Goal: Navigation & Orientation: Find specific page/section

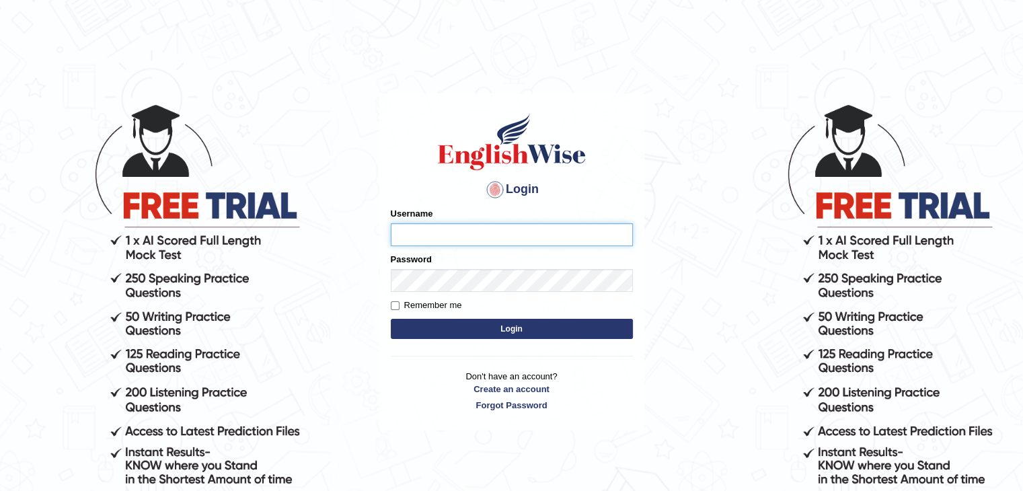
type input "yalineem"
click at [534, 332] on button "Login" at bounding box center [512, 329] width 242 height 20
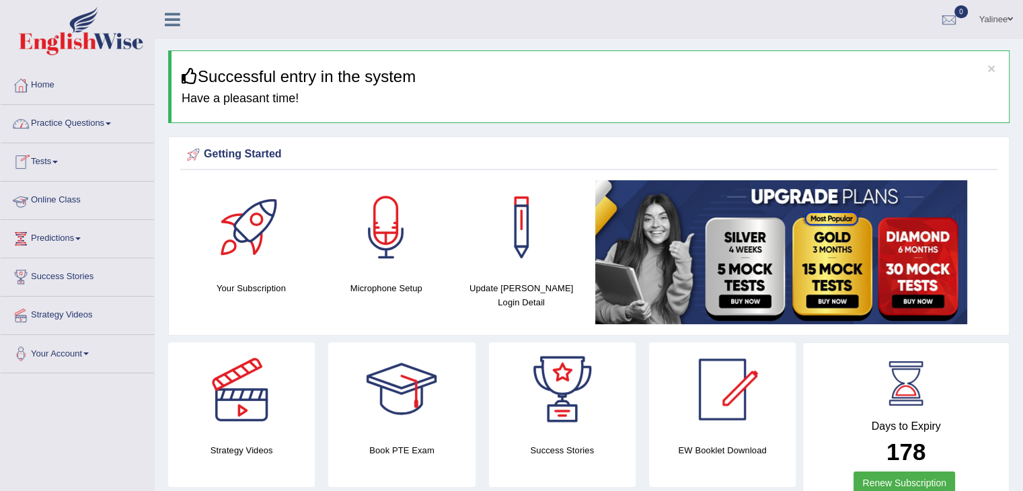
click at [59, 202] on link "Online Class" at bounding box center [77, 199] width 153 height 34
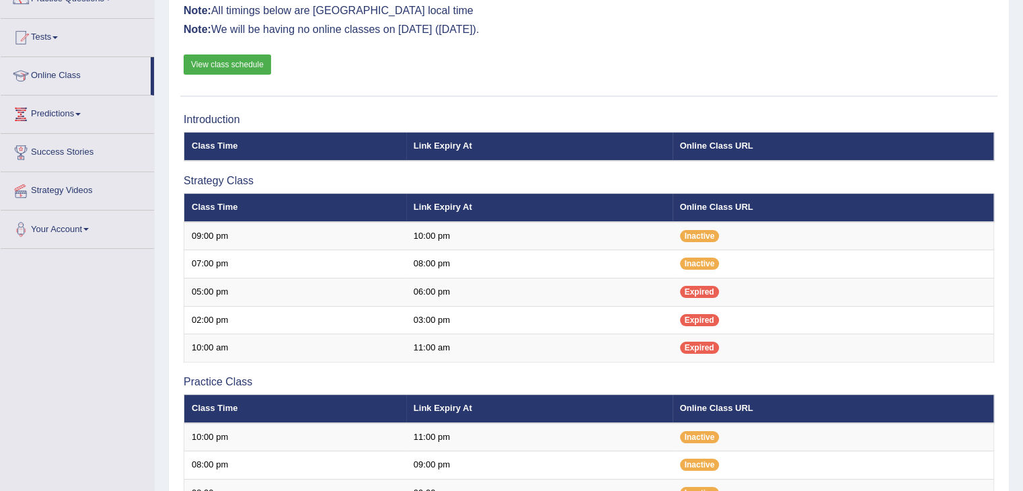
scroll to position [122, 0]
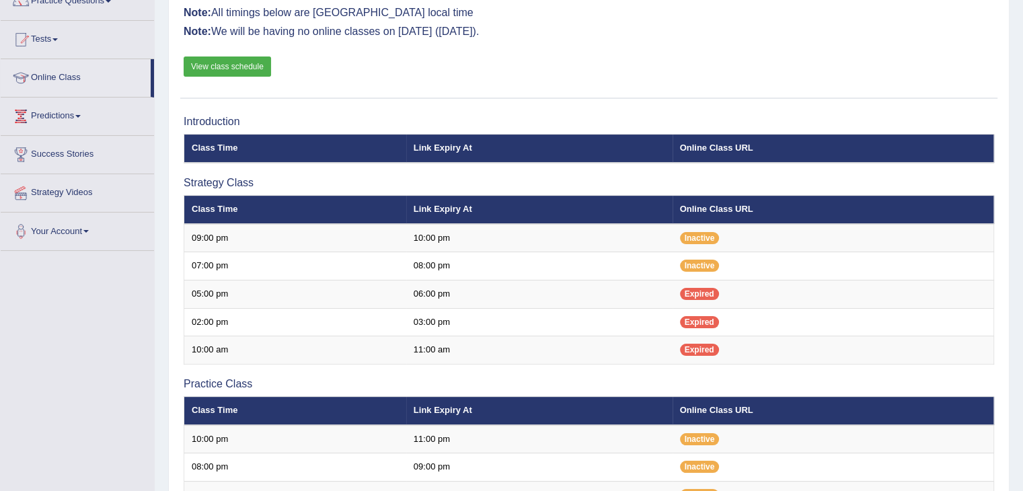
click at [683, 94] on div "Online Classes Note: All timings below are Melbourne local time Note: We will b…" at bounding box center [589, 35] width 818 height 126
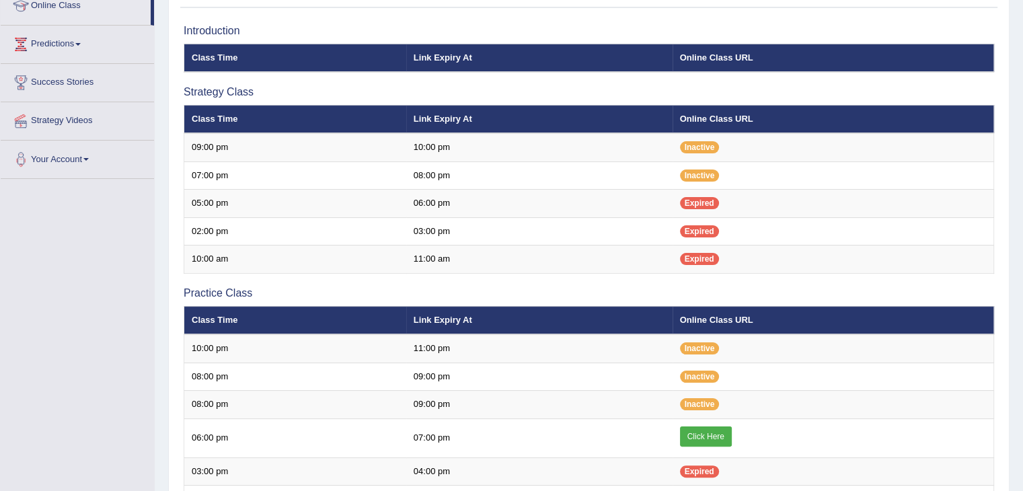
scroll to position [188, 0]
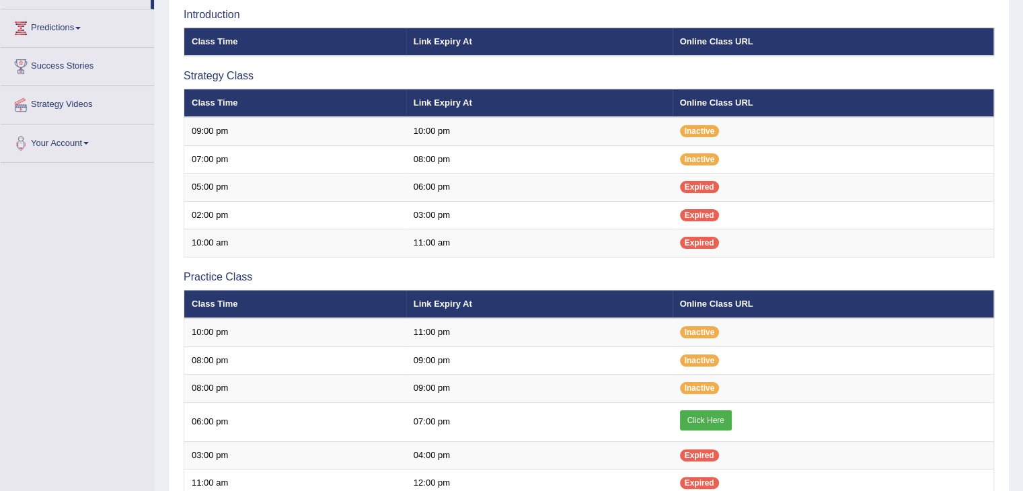
scroll to position [188, 0]
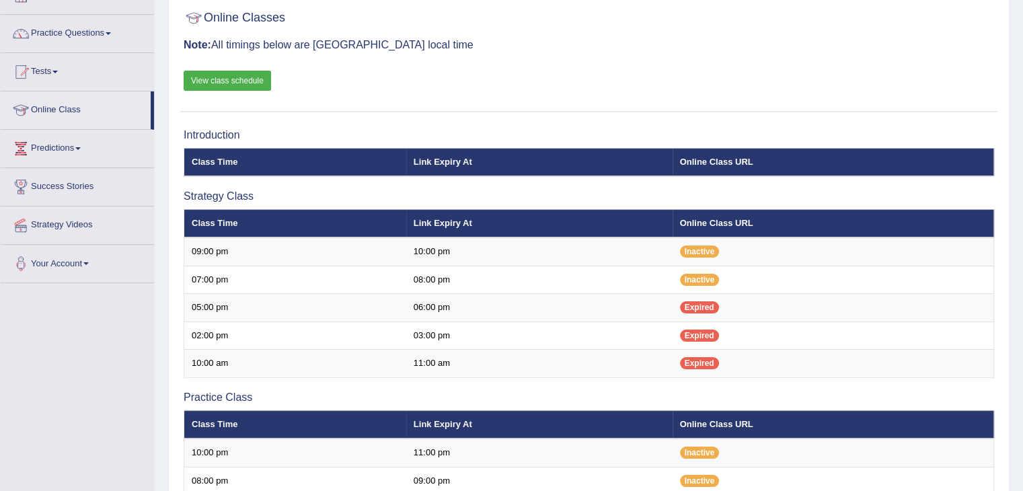
scroll to position [92, 0]
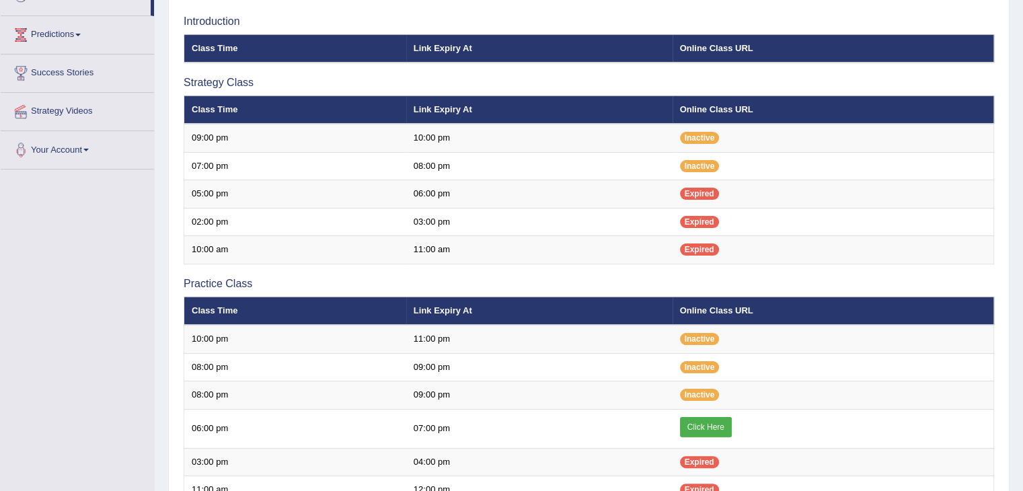
scroll to position [205, 0]
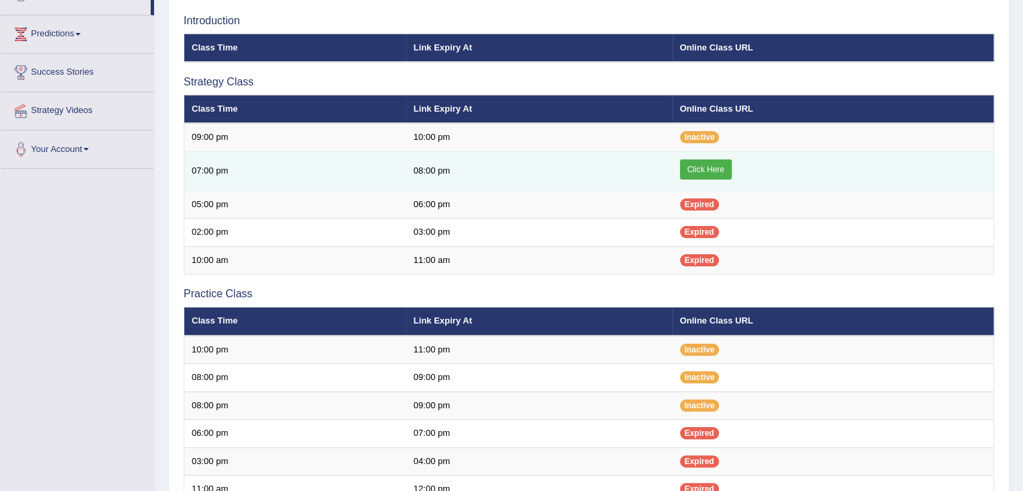
click at [702, 171] on link "Click Here" at bounding box center [706, 169] width 52 height 20
